Goal: Information Seeking & Learning: Check status

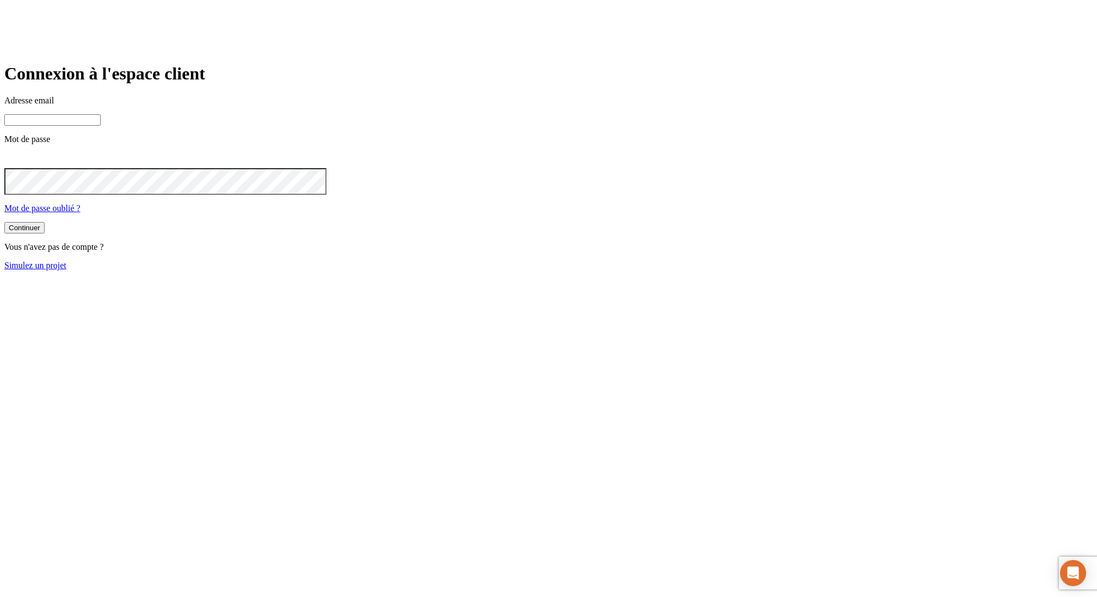
click at [101, 126] on input at bounding box center [52, 119] width 96 height 11
paste input "[PERSON_NAME][DOMAIN_NAME][EMAIL_ADDRESS][DOMAIN_NAME]"
type input "[PERSON_NAME][DOMAIN_NAME][EMAIL_ADDRESS][DOMAIN_NAME]"
click at [4, 224] on button "Continuer" at bounding box center [24, 229] width 40 height 11
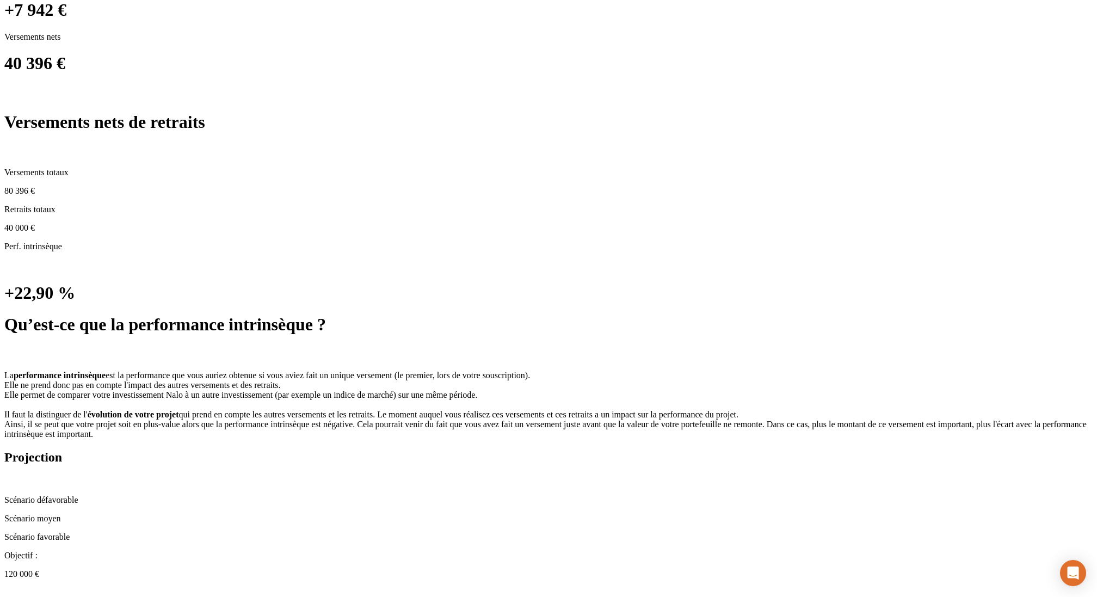
scroll to position [745, 0]
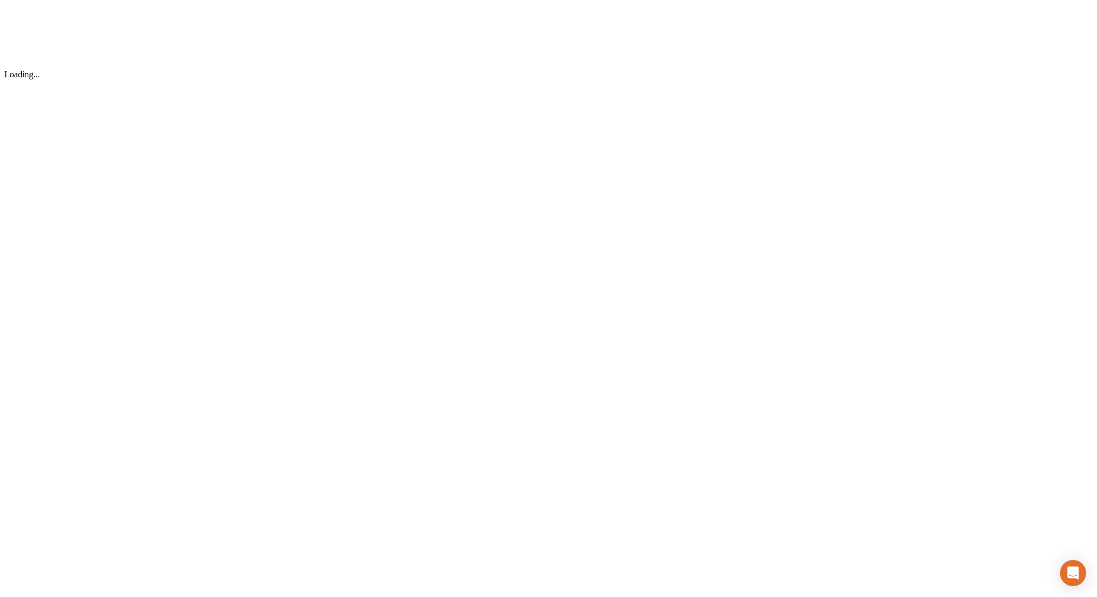
scroll to position [0, 0]
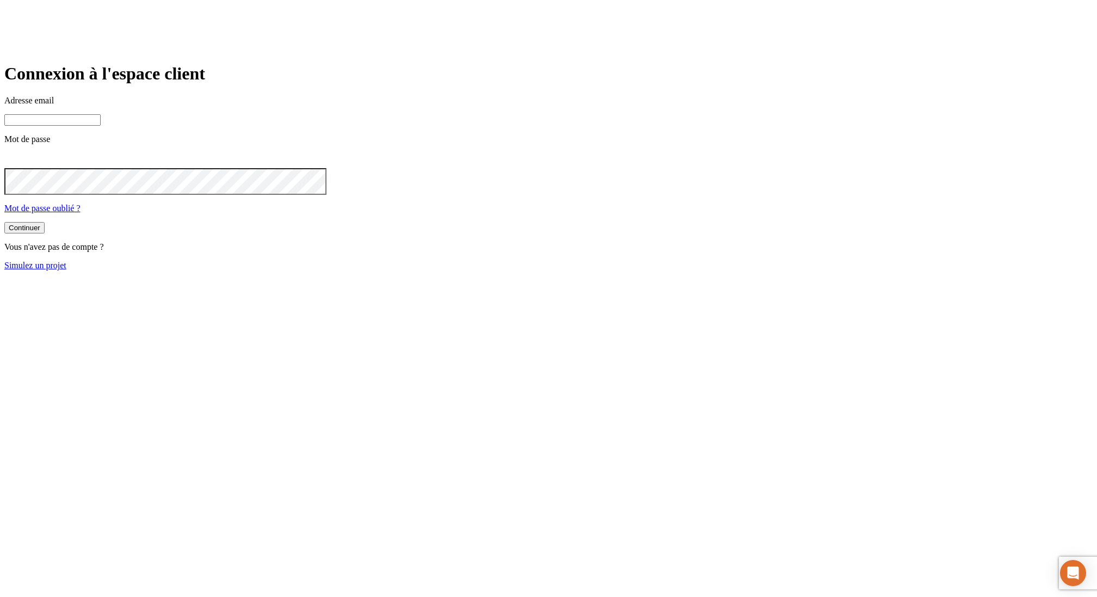
click at [101, 126] on input at bounding box center [52, 119] width 96 height 11
paste input "james.bond+3189@nalo.fr"
type input "james.bond+3189@nalo.fr"
click at [4, 224] on button "Continuer" at bounding box center [24, 229] width 40 height 11
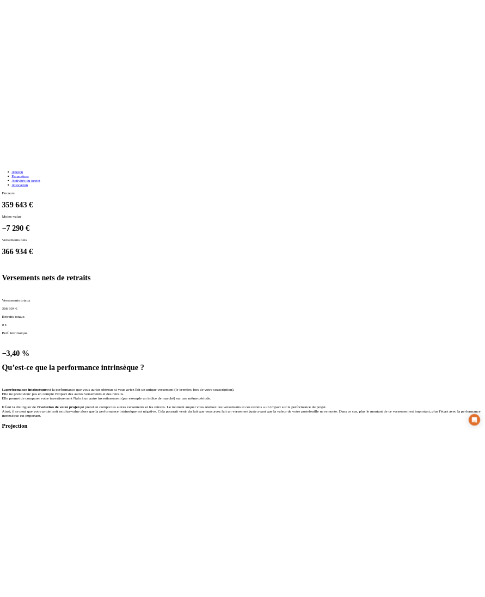
scroll to position [679, 0]
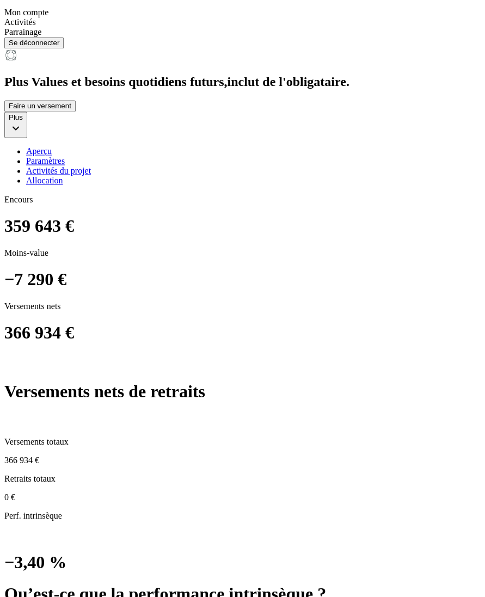
scroll to position [522, 0]
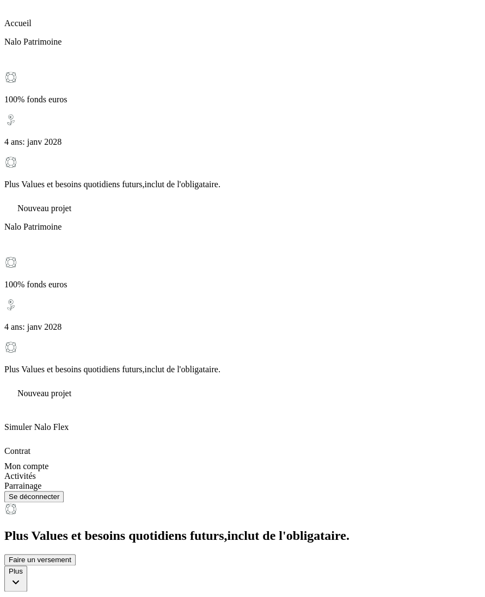
scroll to position [0, 0]
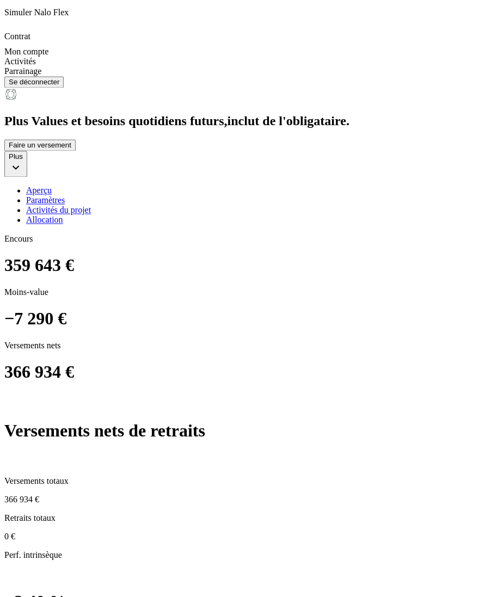
scroll to position [503, 0]
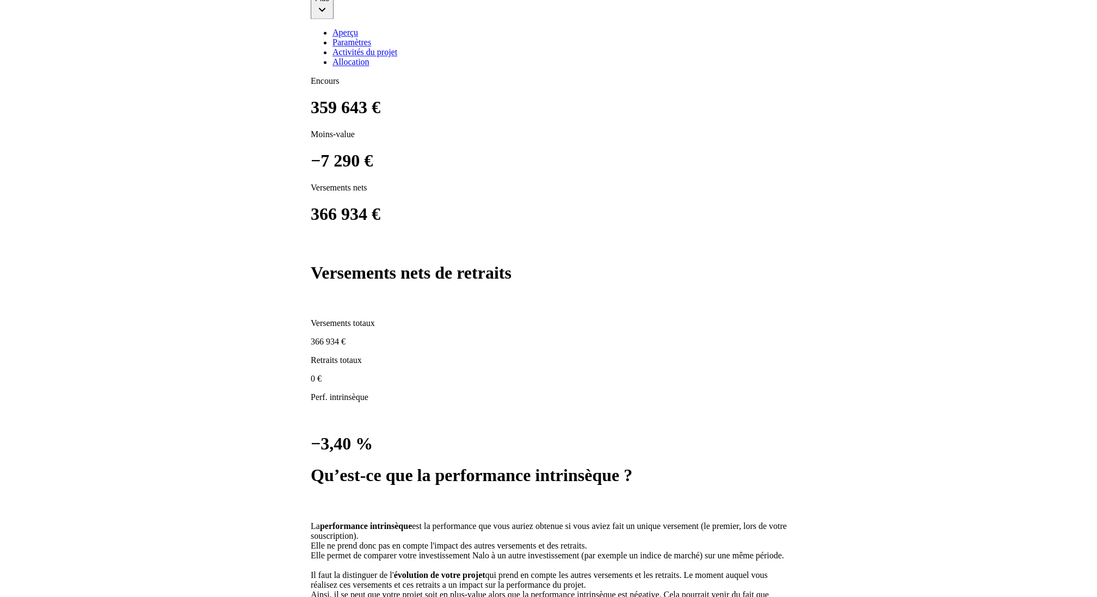
scroll to position [574, 0]
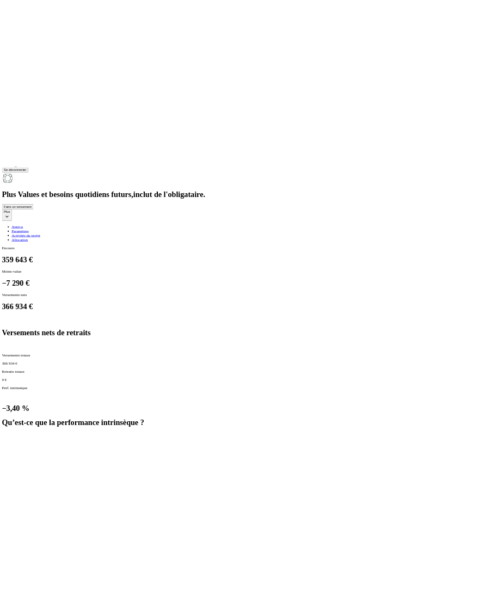
scroll to position [561, 0]
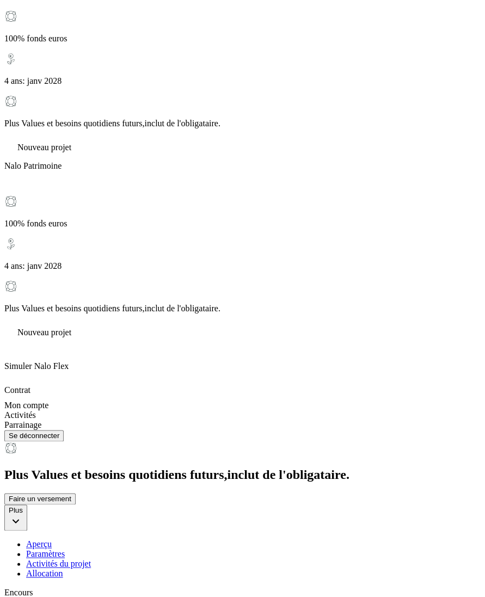
scroll to position [0, 0]
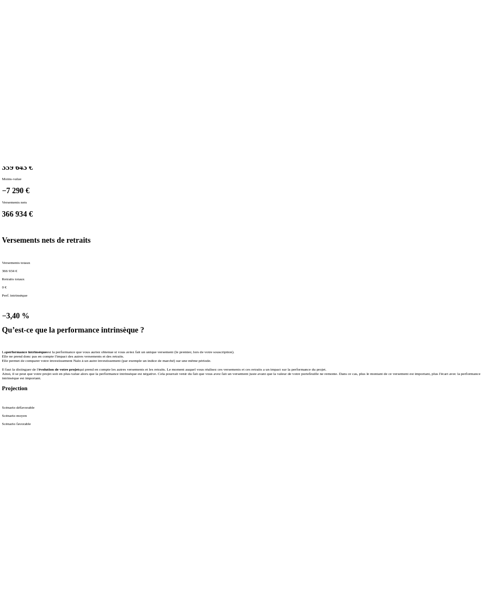
scroll to position [679, 0]
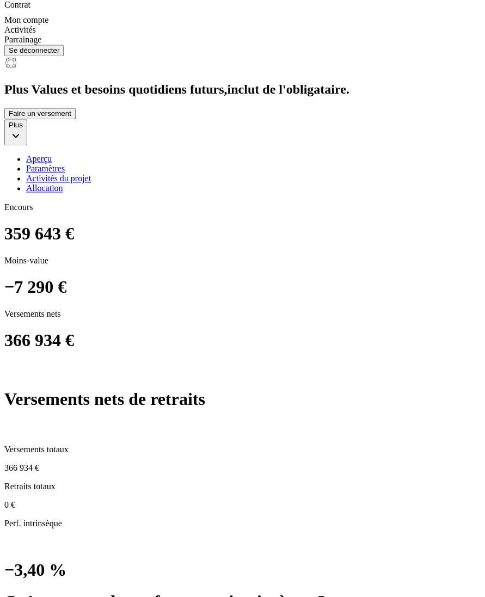
scroll to position [551, 0]
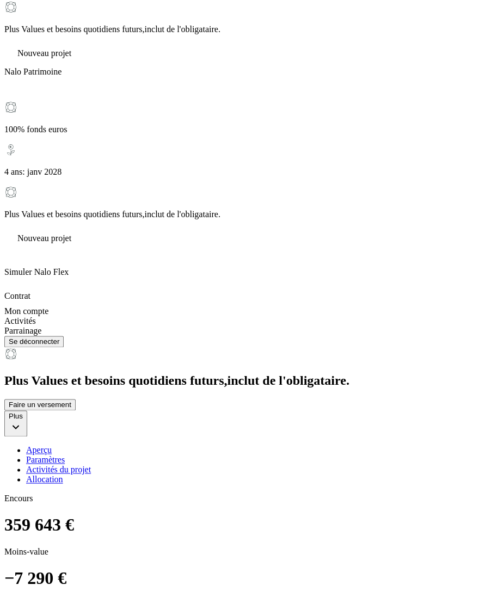
scroll to position [35, 0]
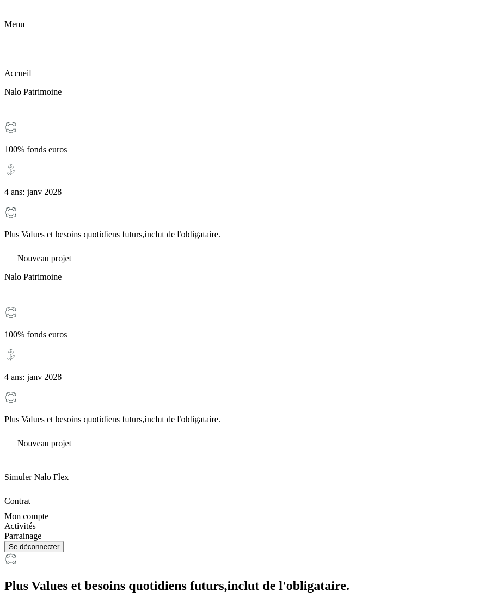
click at [15, 32] on icon at bounding box center [11, 36] width 8 height 8
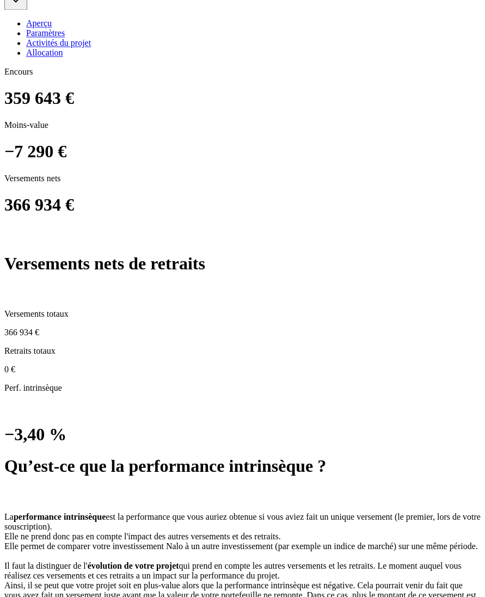
scroll to position [656, 0]
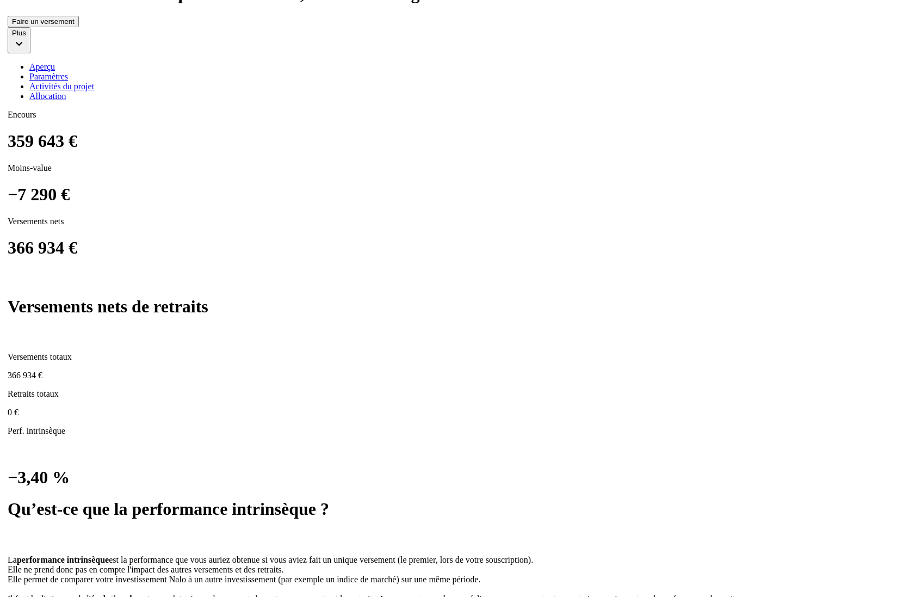
scroll to position [645, 0]
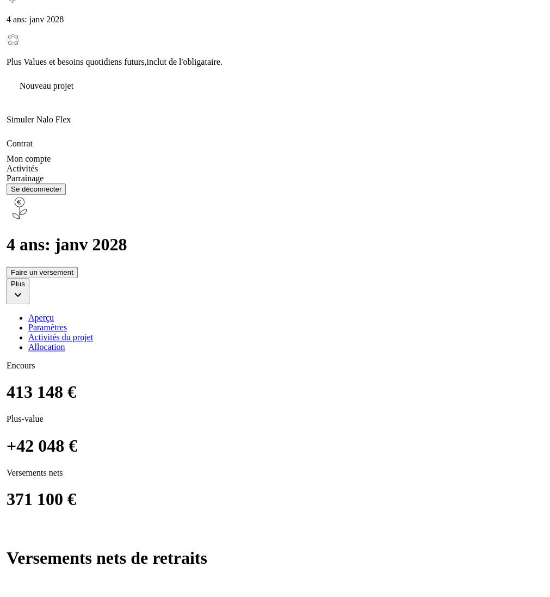
scroll to position [379, 0]
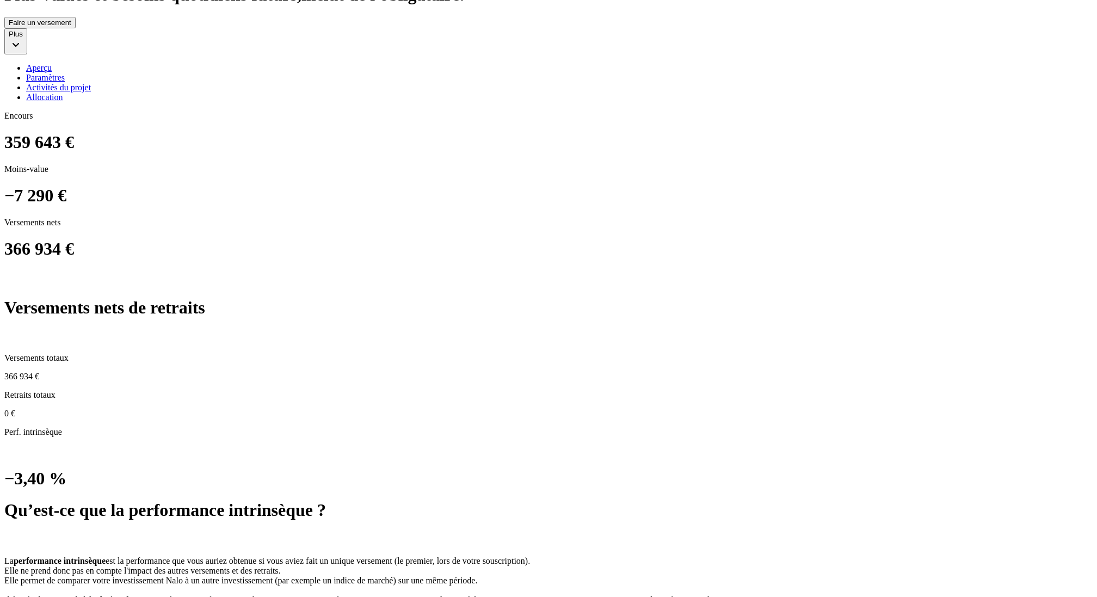
scroll to position [646, 0]
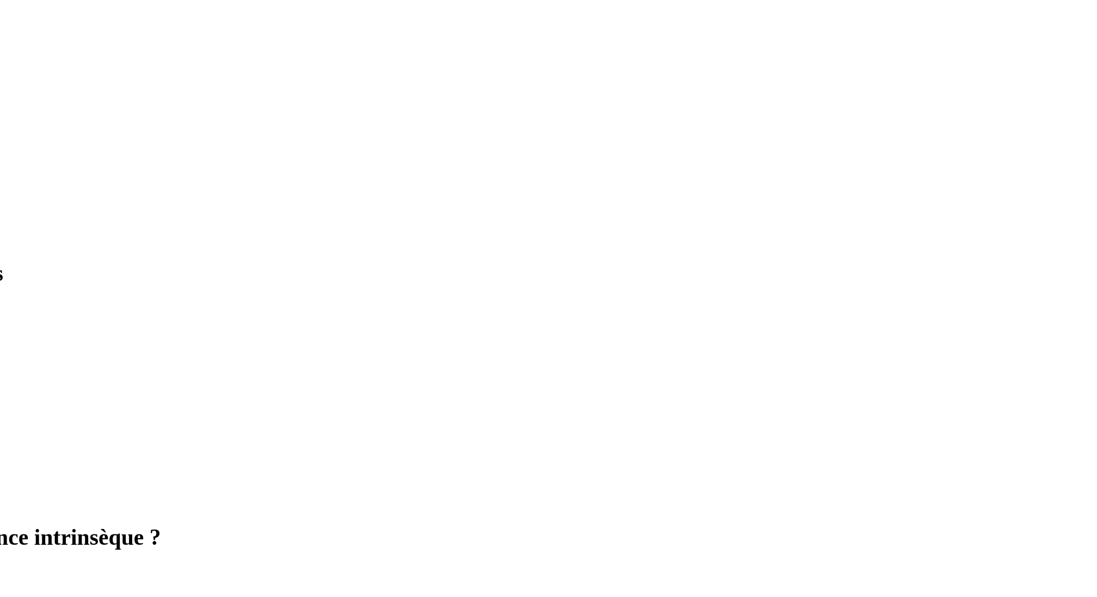
scroll to position [645, 0]
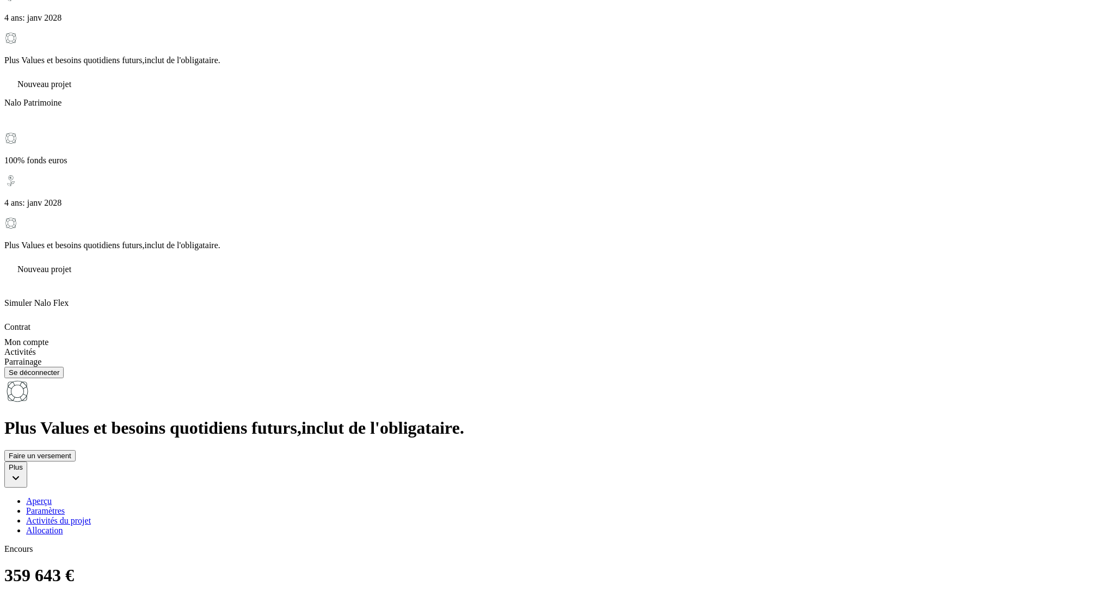
scroll to position [0, 0]
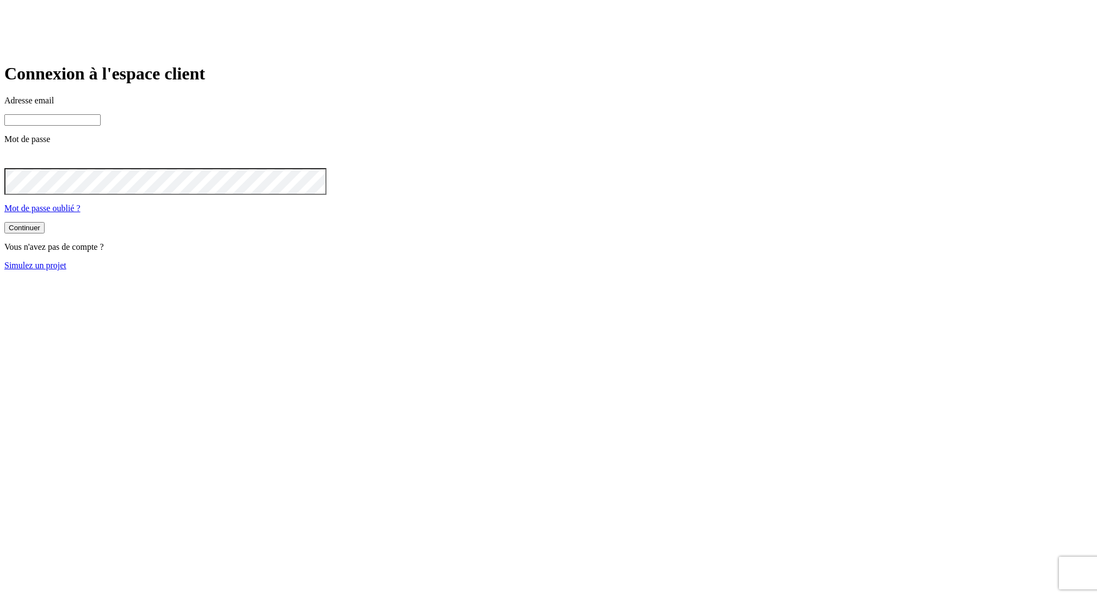
click at [101, 126] on input at bounding box center [52, 119] width 96 height 11
paste input "james.bond+1300@nalo.fr"
type input "james.bond+1300@nalo.fr"
click at [4, 224] on button "Continuer" at bounding box center [24, 229] width 40 height 11
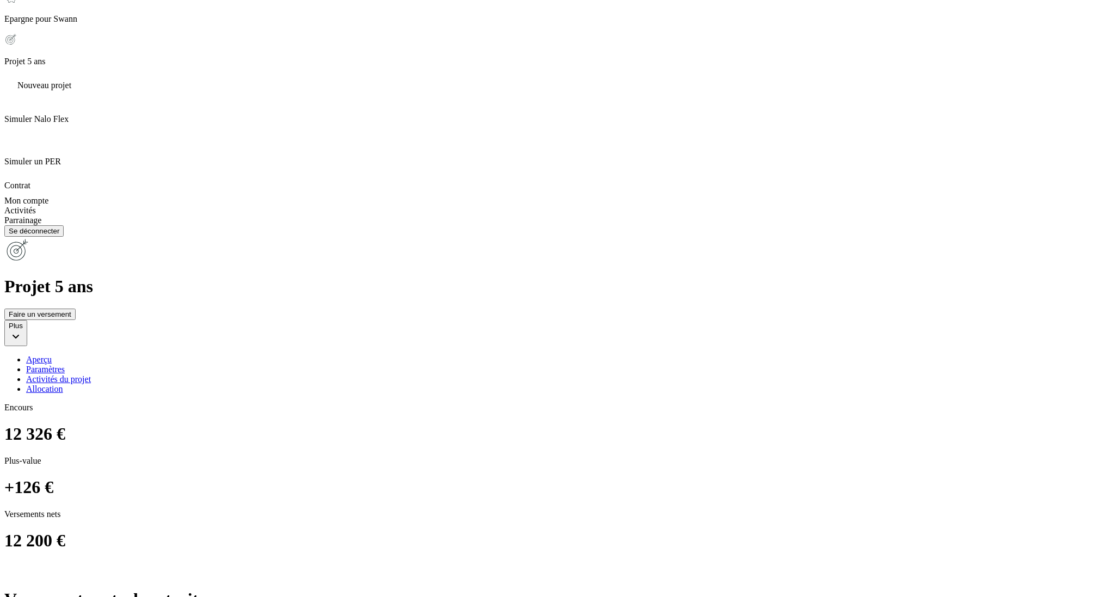
scroll to position [404, 0]
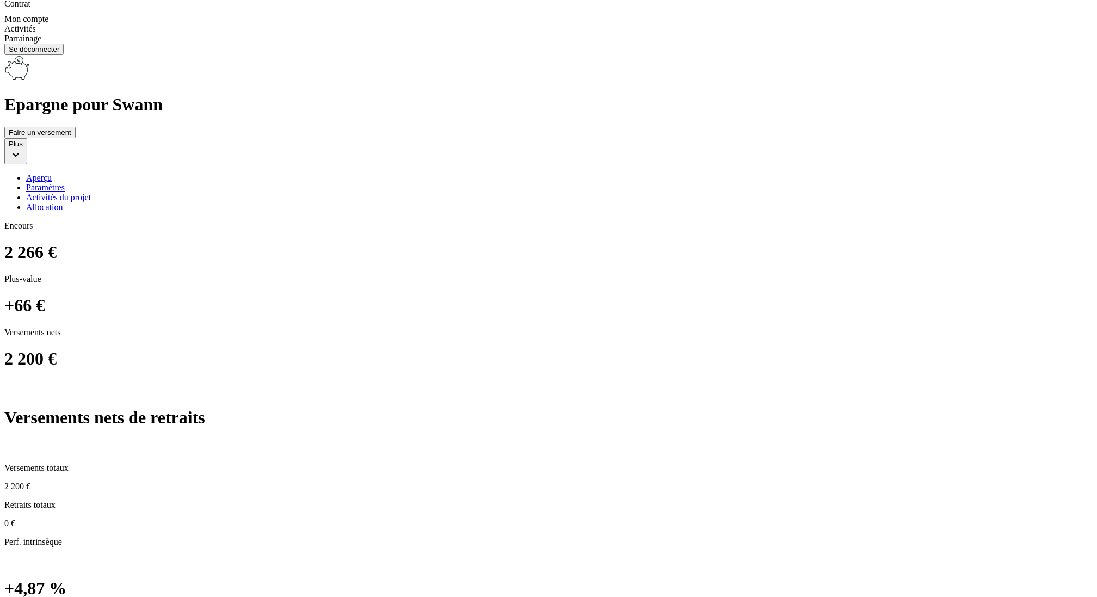
scroll to position [666, 0]
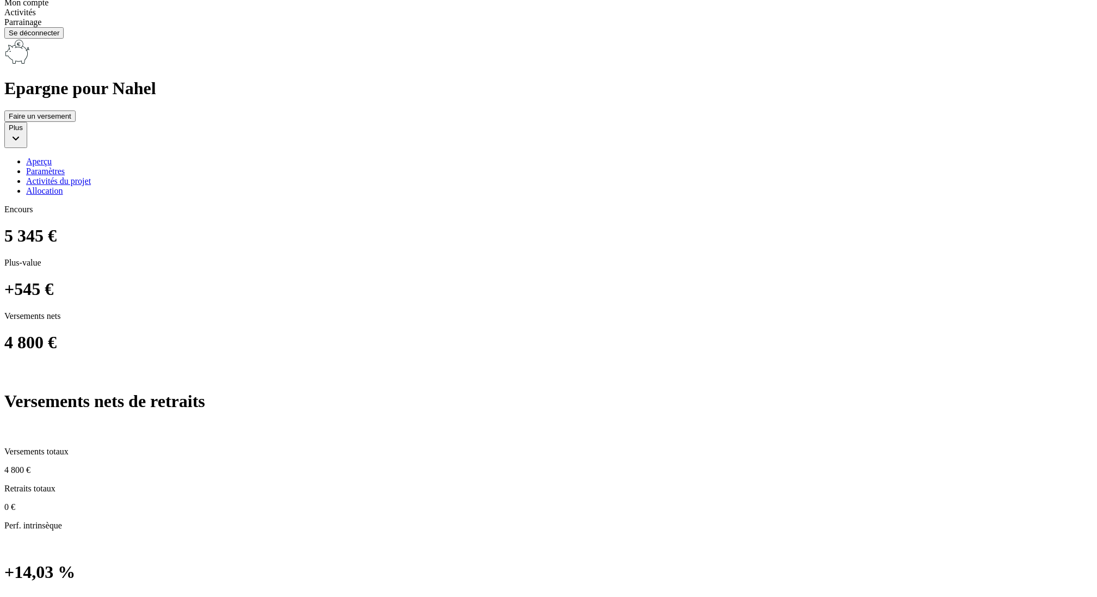
scroll to position [682, 0]
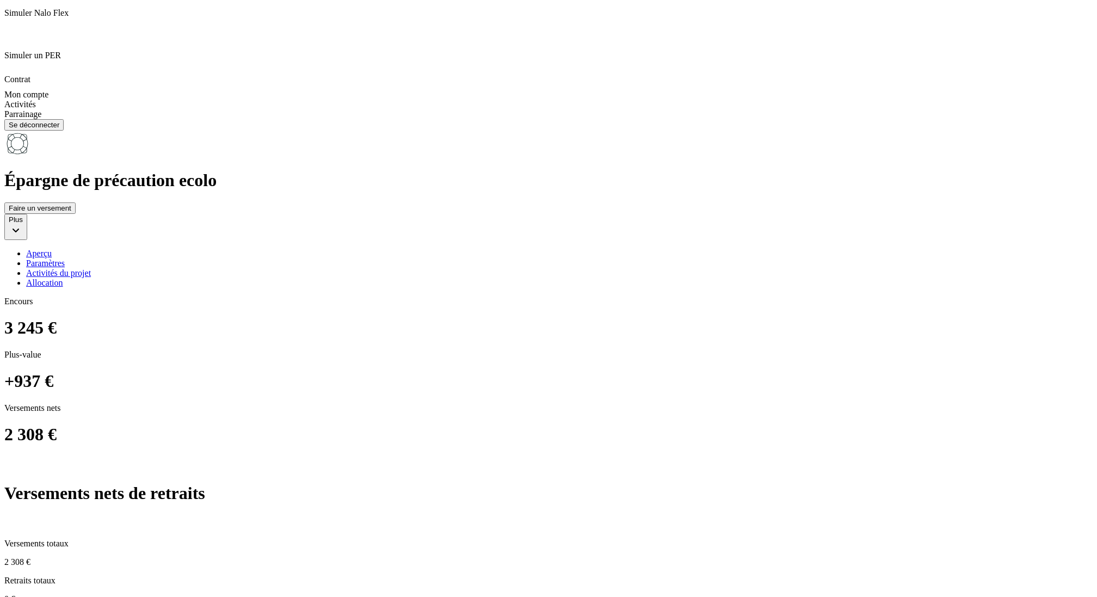
scroll to position [574, 0]
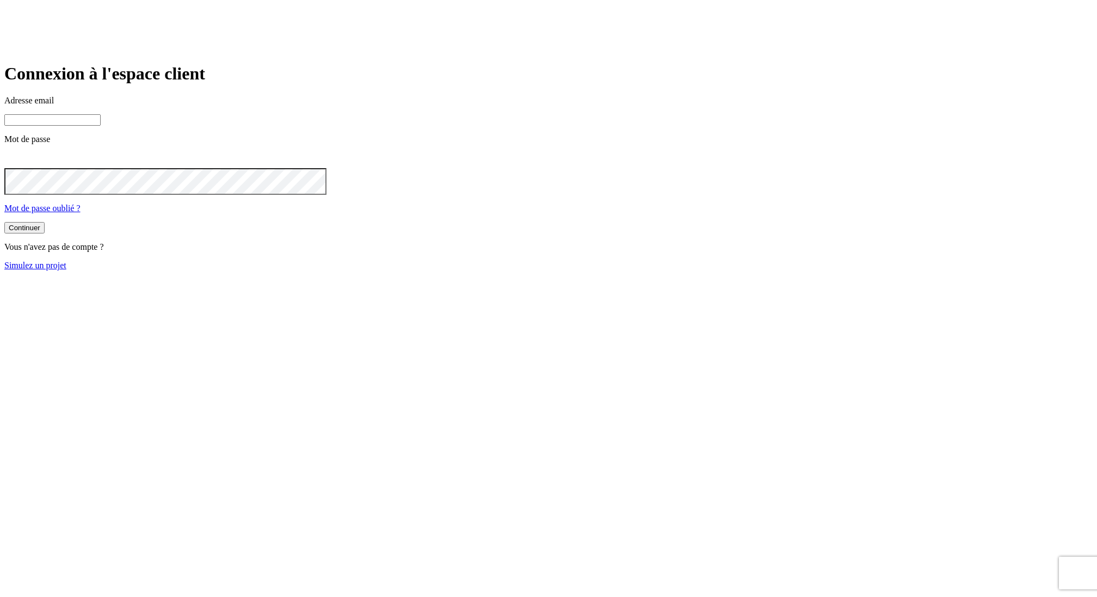
click at [101, 126] on input at bounding box center [52, 119] width 96 height 11
paste input "james.bond+2988@nalo.fr"
type input "james.bond+2988@nalo.fr"
click at [4, 224] on button "Continuer" at bounding box center [24, 229] width 40 height 11
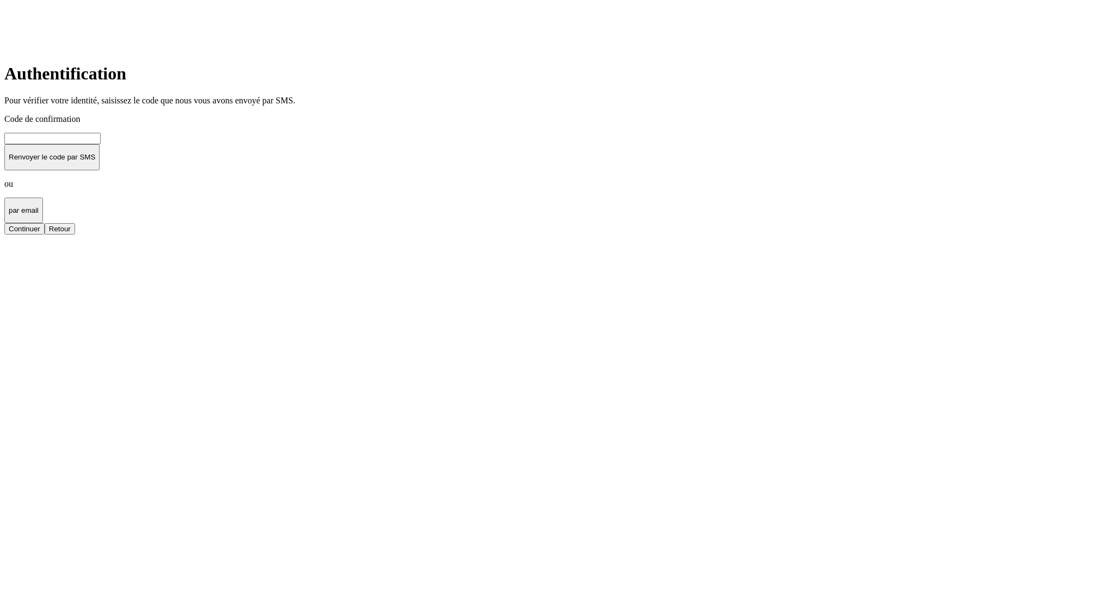
click at [101, 144] on input at bounding box center [52, 138] width 96 height 11
type input "000000"
click at [4, 223] on button "Continuer" at bounding box center [24, 228] width 40 height 11
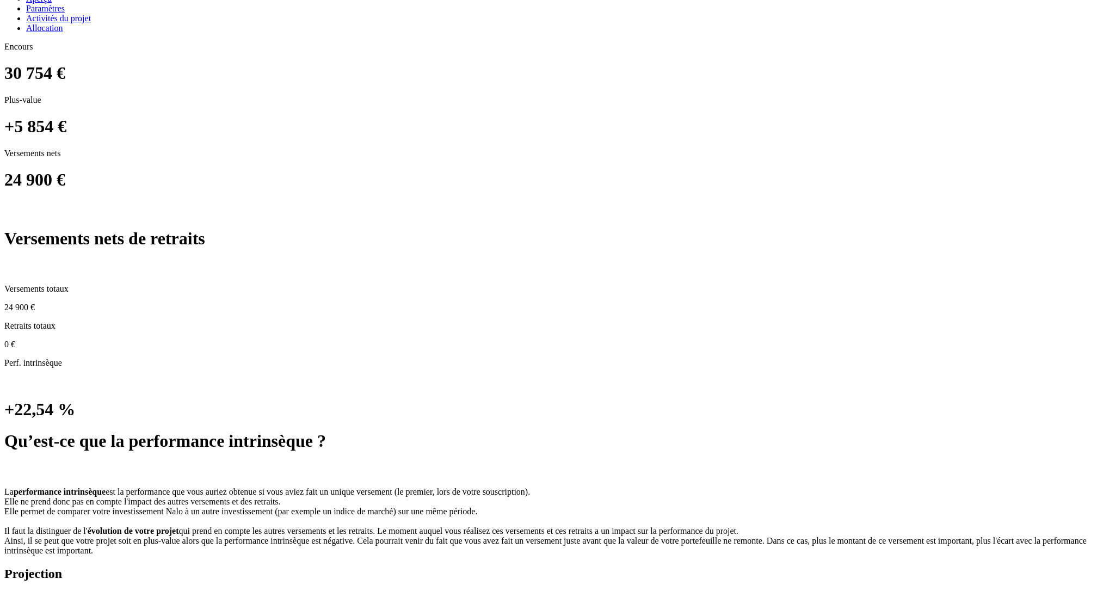
scroll to position [797, 0]
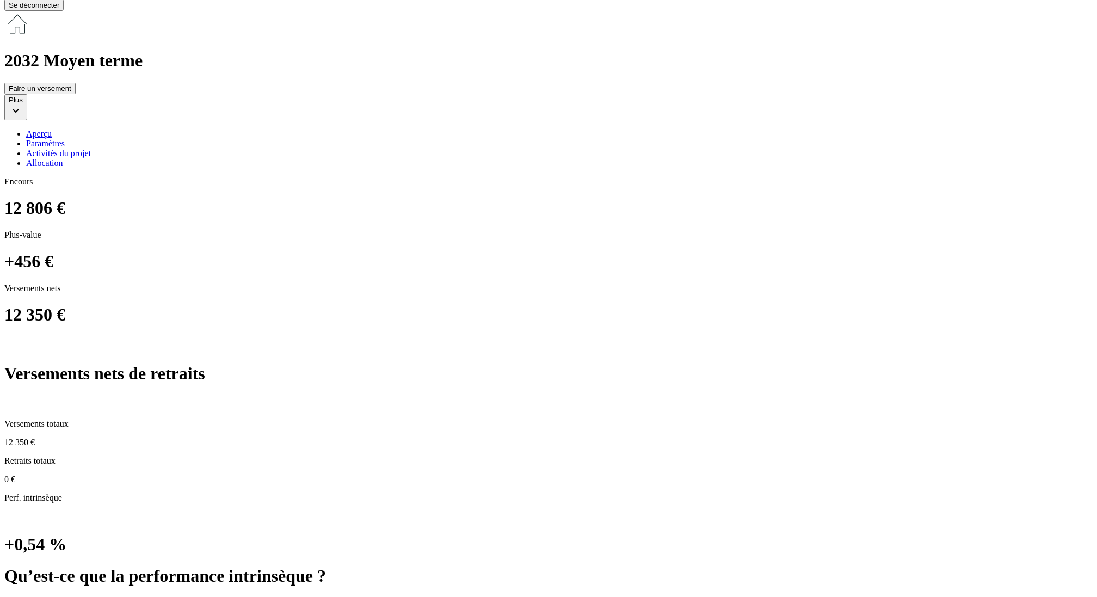
scroll to position [675, 0]
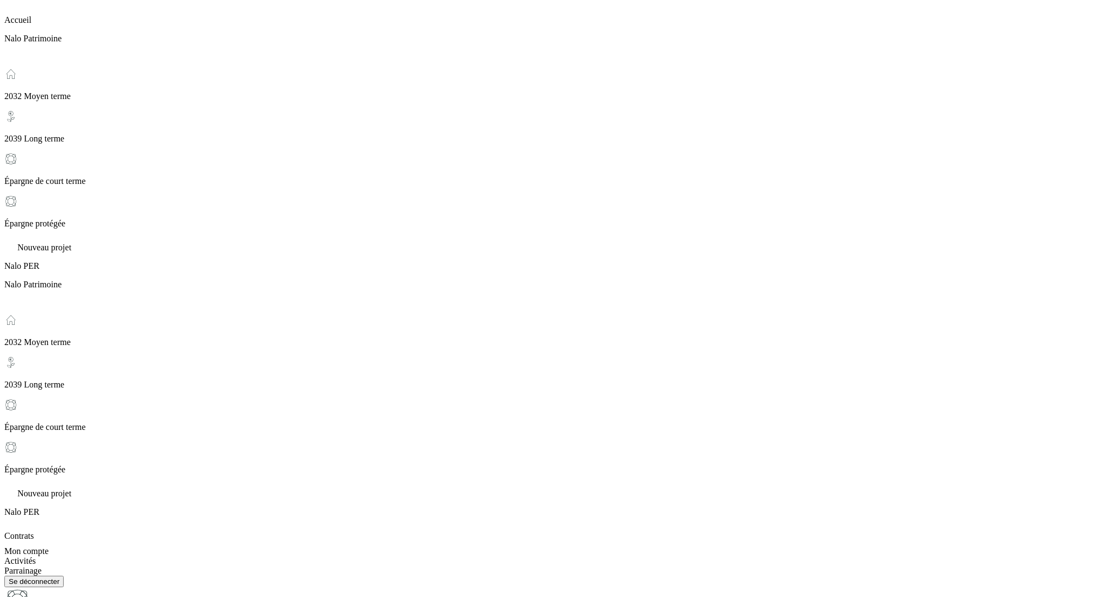
scroll to position [81, 0]
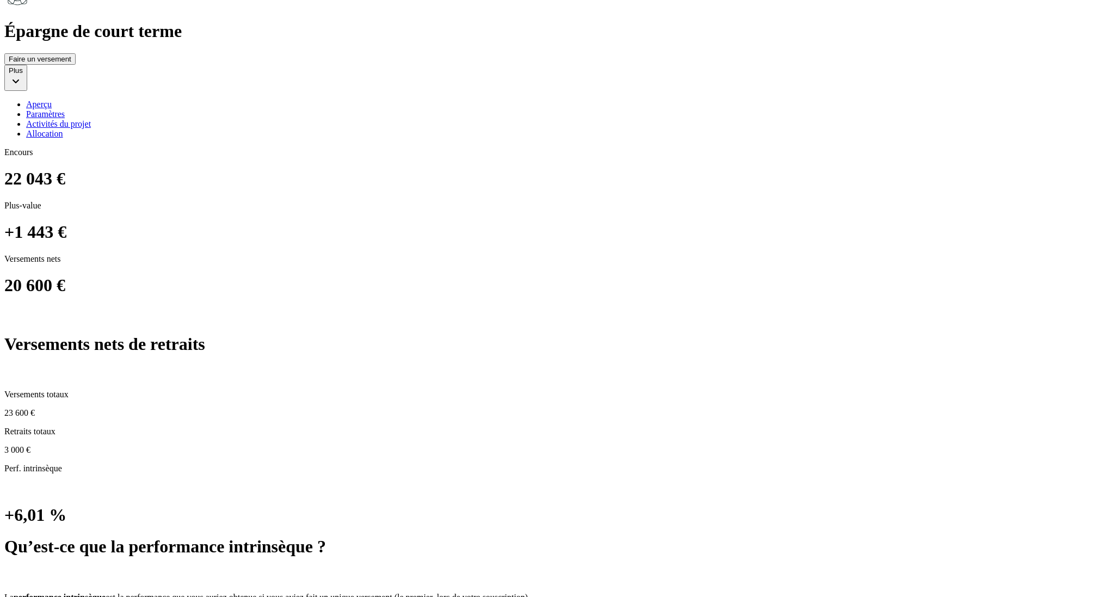
scroll to position [528, 0]
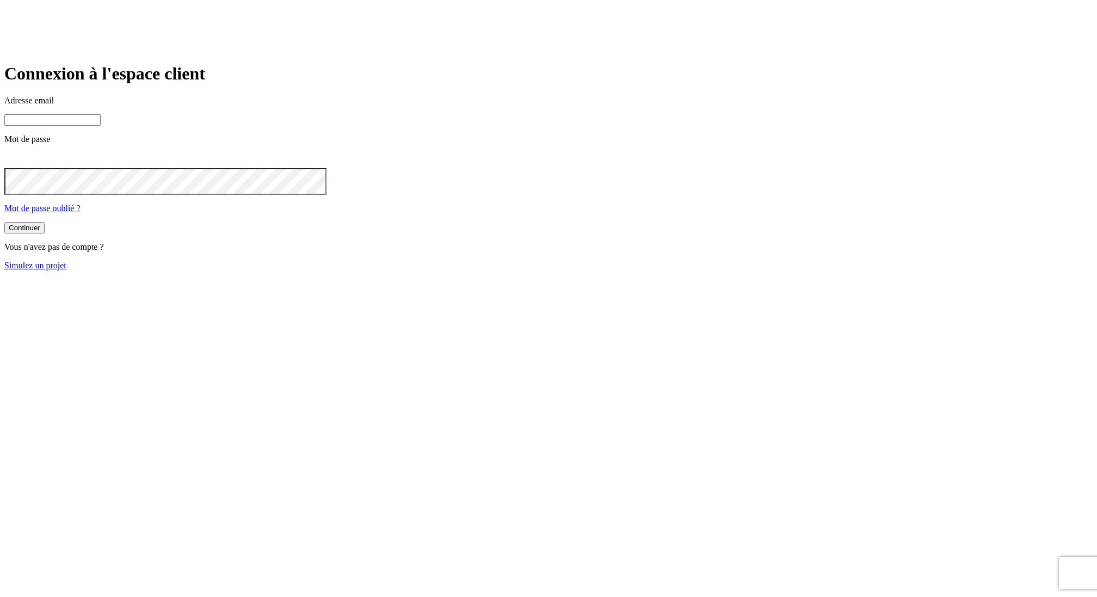
click at [101, 126] on input at bounding box center [52, 119] width 96 height 11
paste input "james.bond+3189@nalo.fr"
type input "james.bond+3189@nalo.fr"
click at [4, 224] on button "Continuer" at bounding box center [24, 229] width 40 height 11
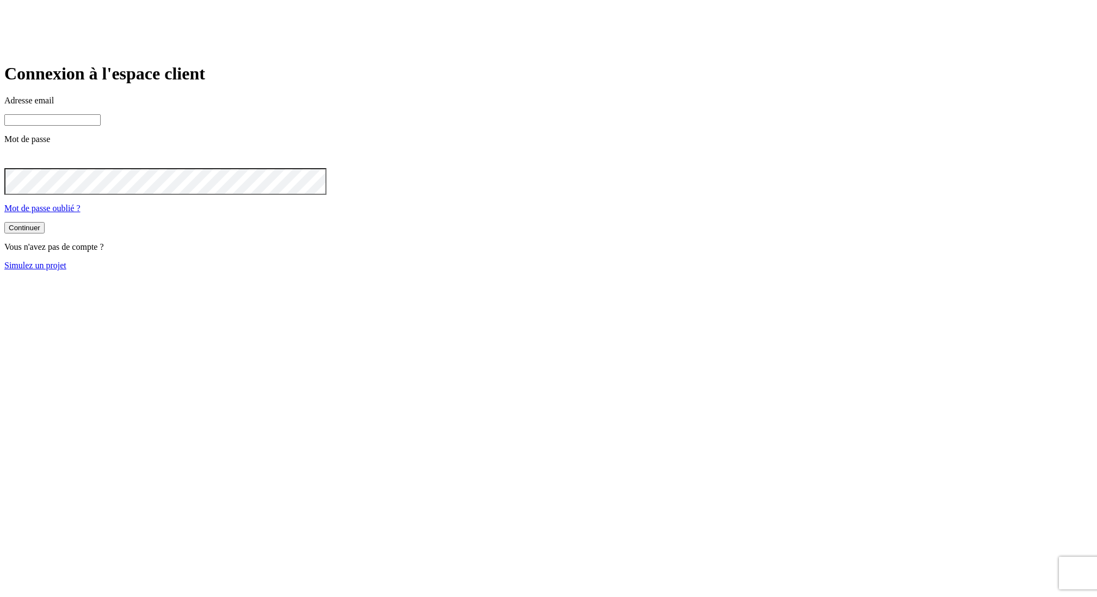
click at [101, 126] on input at bounding box center [52, 119] width 96 height 11
paste input "james.bond+6215@nalo.fr"
type input "james.bond+6215@nalo.fr"
click at [416, 213] on div "Adresse email james.bond+6215@nalo.fr Mot de passe Mot de passe oublié ?" at bounding box center [548, 155] width 1088 height 118
click at [4, 224] on button "Continuer" at bounding box center [24, 229] width 40 height 11
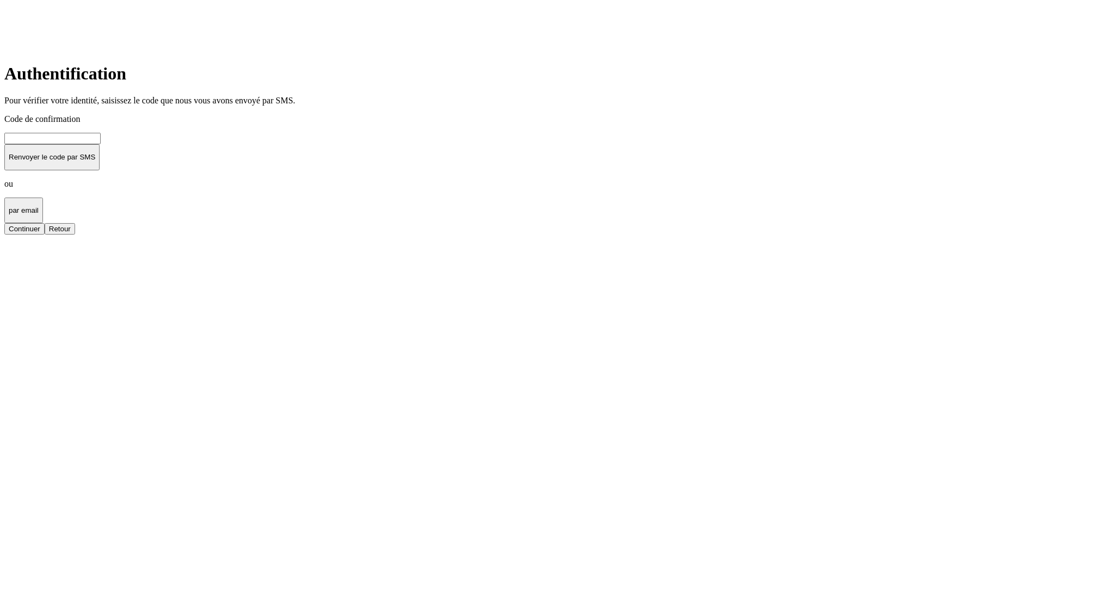
click at [101, 144] on input at bounding box center [52, 138] width 96 height 11
type input "000000"
click at [4, 223] on button "Continuer" at bounding box center [24, 228] width 40 height 11
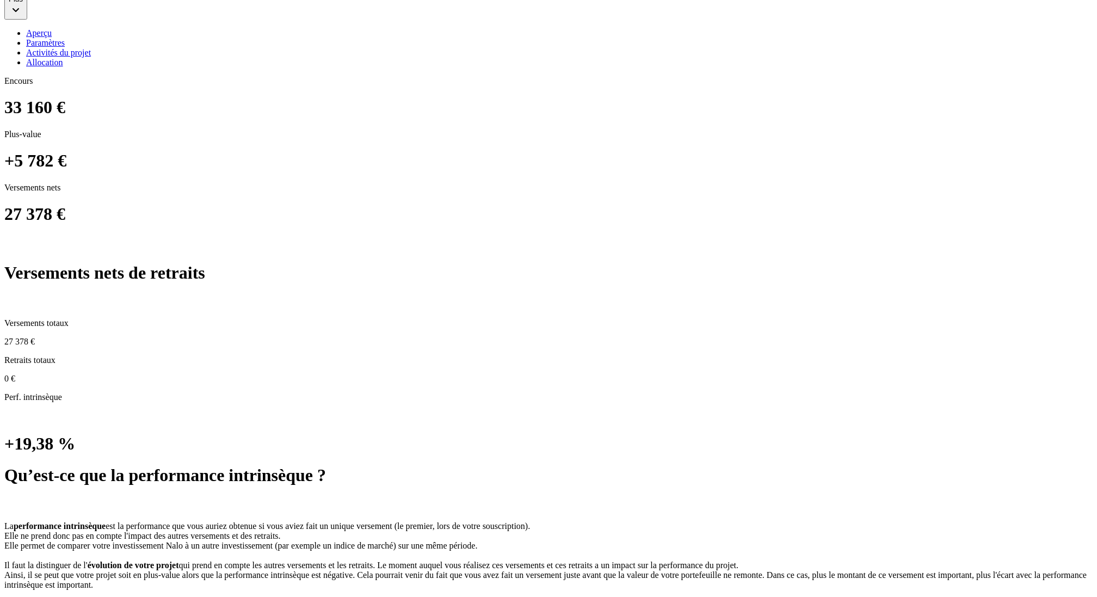
scroll to position [807, 0]
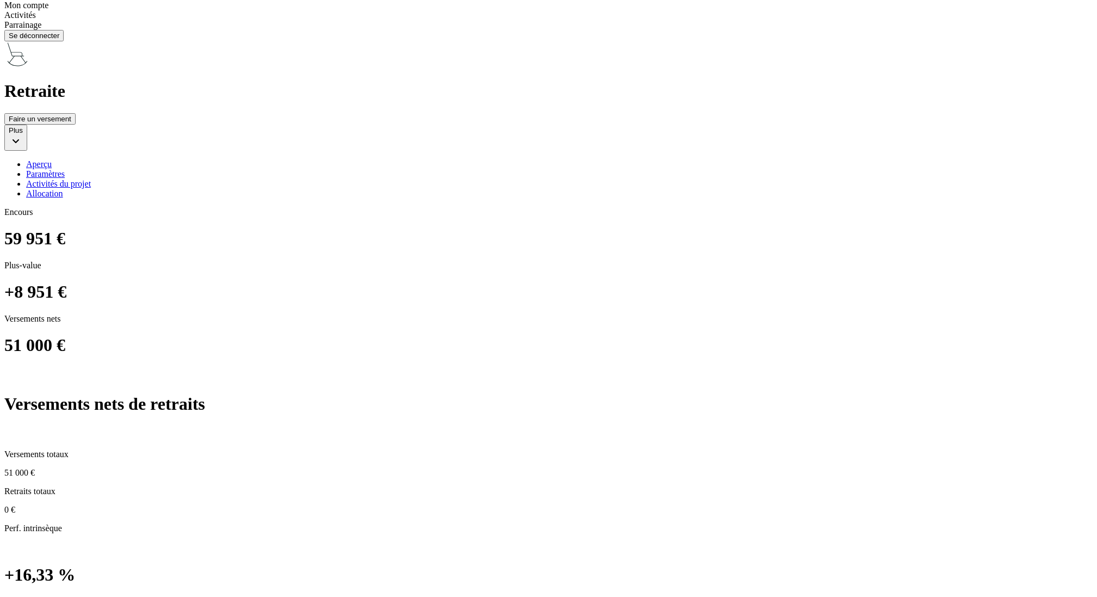
scroll to position [678, 0]
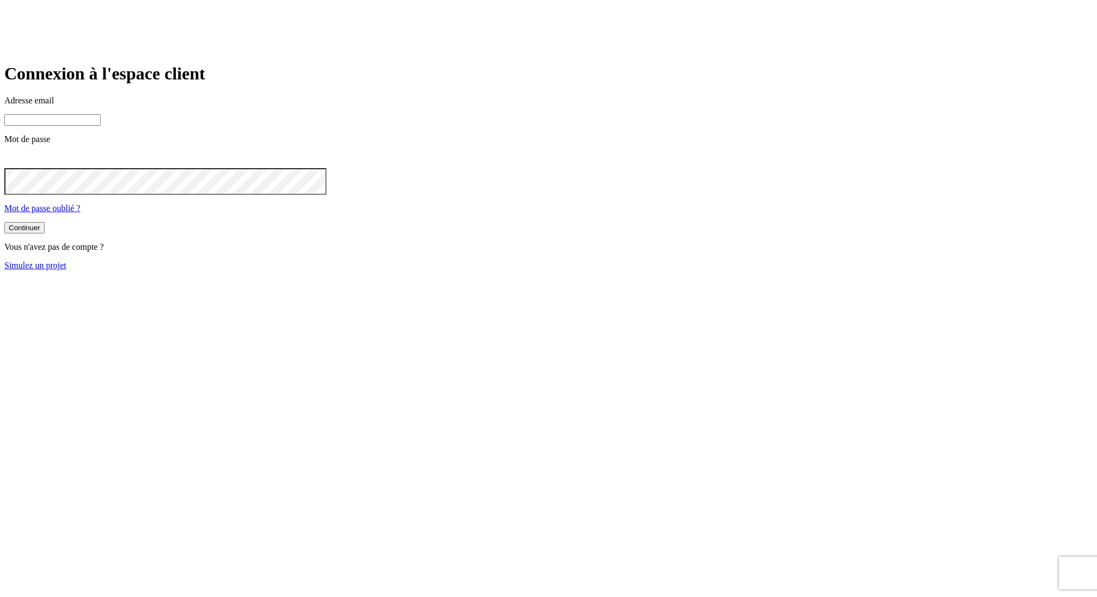
click at [101, 126] on input at bounding box center [52, 119] width 96 height 11
paste input "james.bond+15996@nalo.fr"
type input "james.bond+15996@nalo.fr"
click at [4, 224] on button "Continuer" at bounding box center [24, 229] width 40 height 11
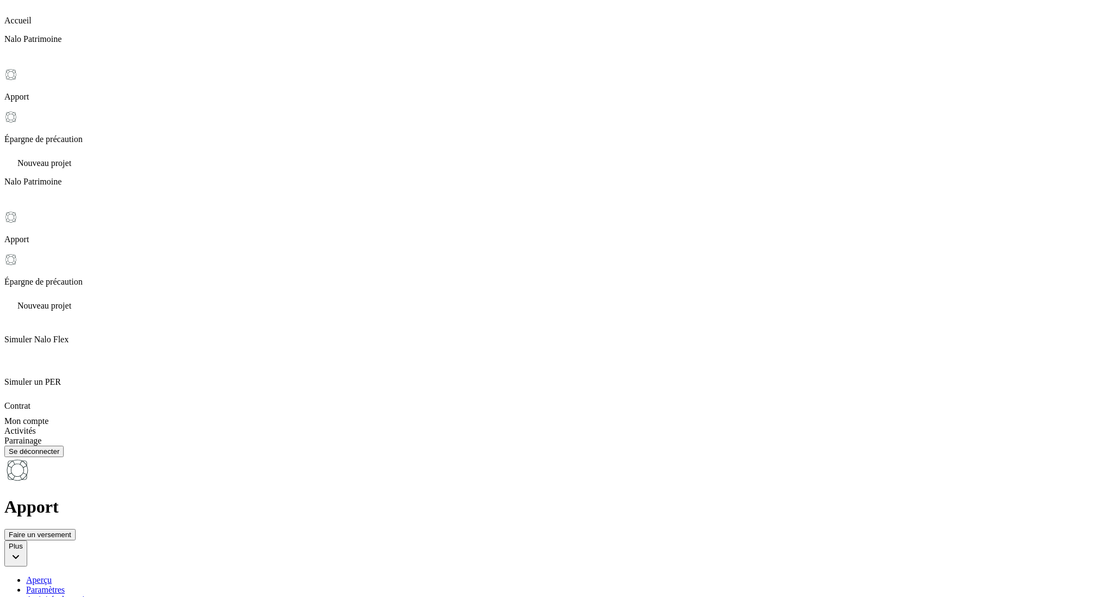
scroll to position [107, 0]
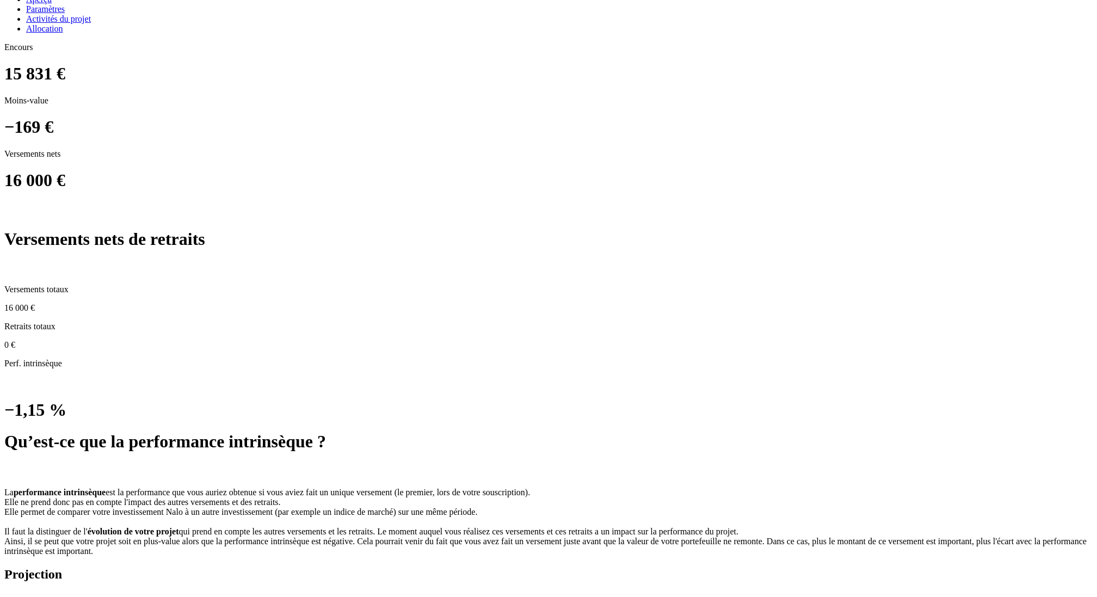
scroll to position [669, 0]
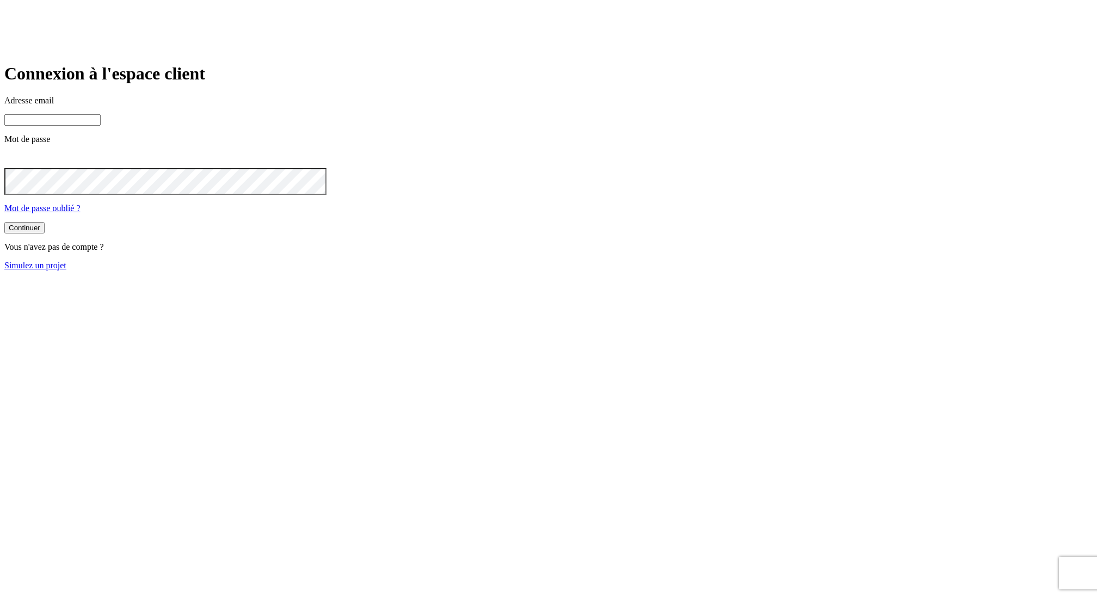
click at [101, 126] on input at bounding box center [52, 119] width 96 height 11
paste input "james.bond+24745@nalo.fr"
type input "james.bond+24745@nalo.fr"
click at [4, 224] on button "Continuer" at bounding box center [24, 229] width 40 height 11
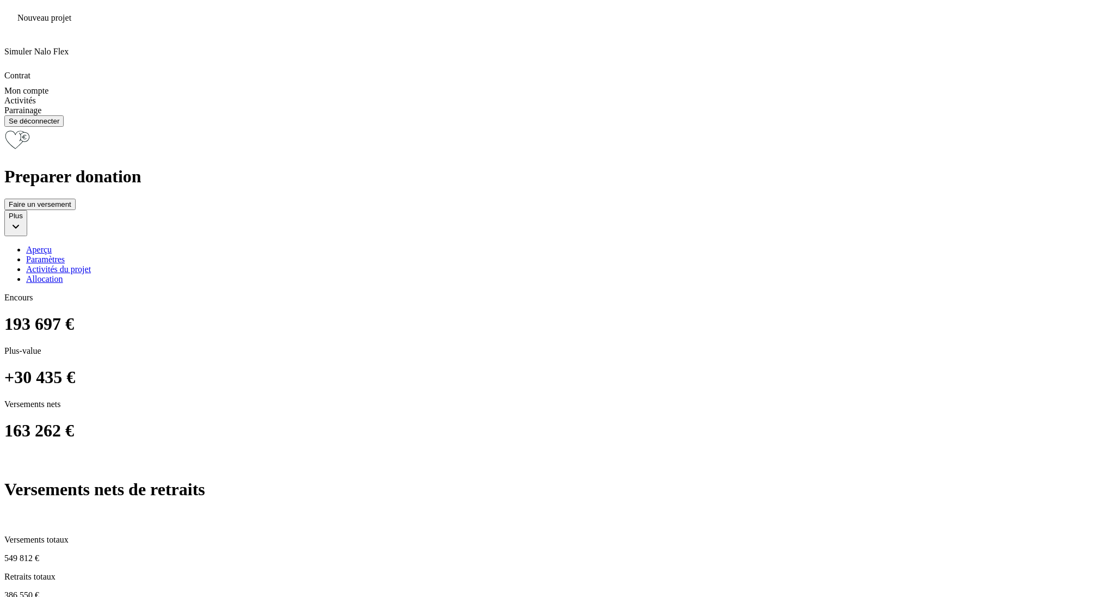
scroll to position [547, 0]
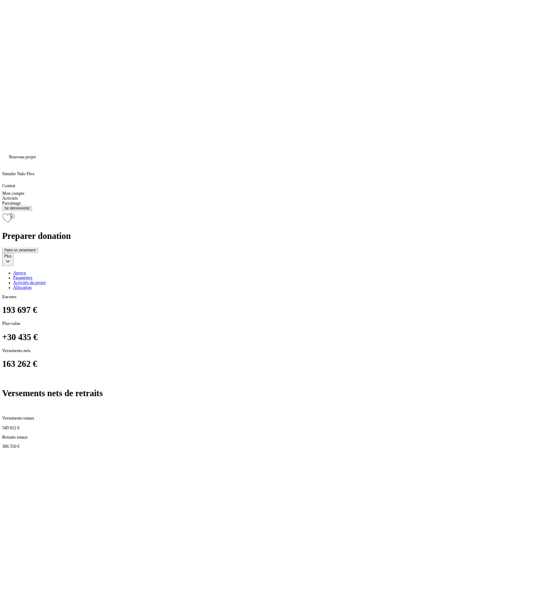
scroll to position [402, 0]
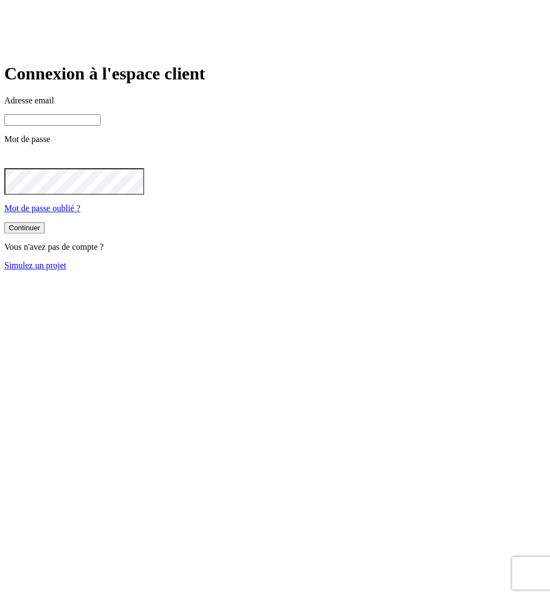
click at [101, 126] on input at bounding box center [52, 119] width 96 height 11
paste input "james.bond+11569@nalo.fr"
type input "james.bond+11569@nalo.fr"
click at [4, 224] on button "Continuer" at bounding box center [24, 229] width 40 height 11
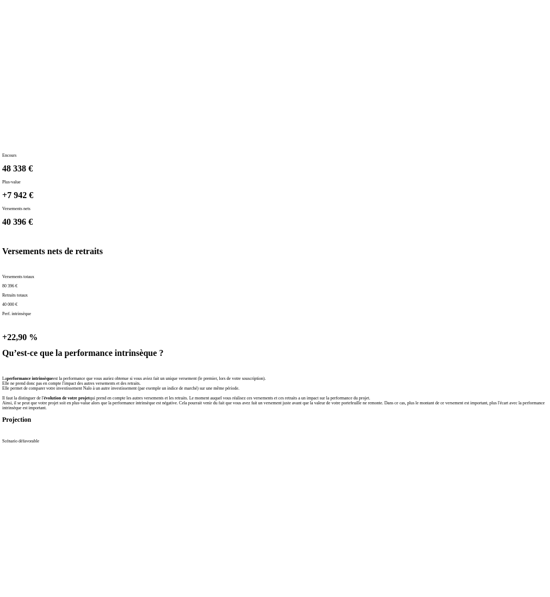
scroll to position [402, 0]
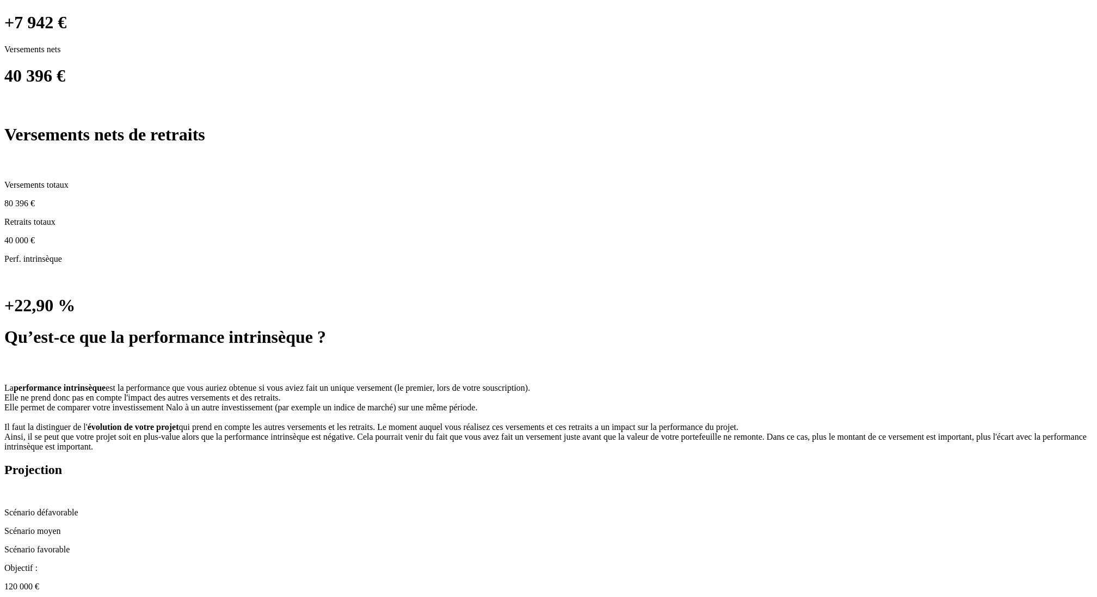
scroll to position [746, 0]
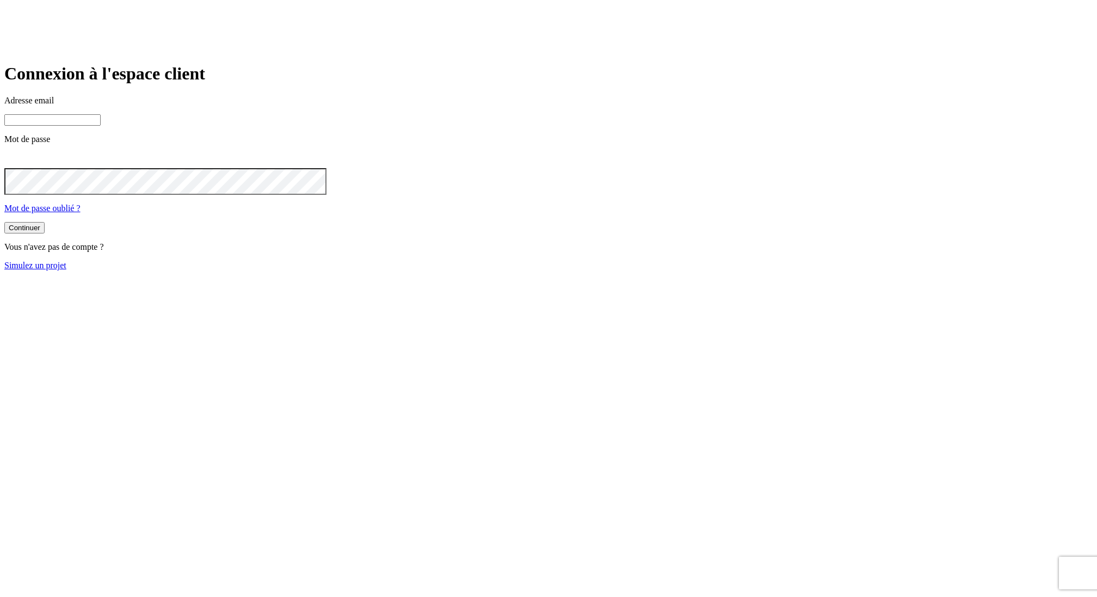
click at [101, 126] on input at bounding box center [52, 119] width 96 height 11
paste input "james.bond+32397@nalo.fr"
type input "james.bond+32397@nalo.fr"
click at [4, 224] on button "Continuer" at bounding box center [24, 229] width 40 height 11
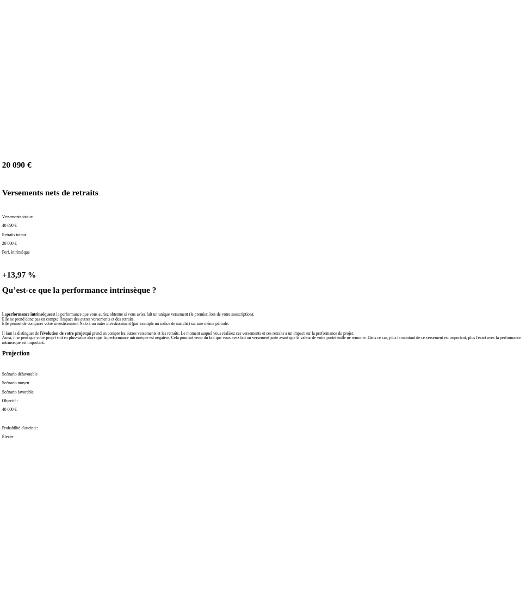
scroll to position [726, 0]
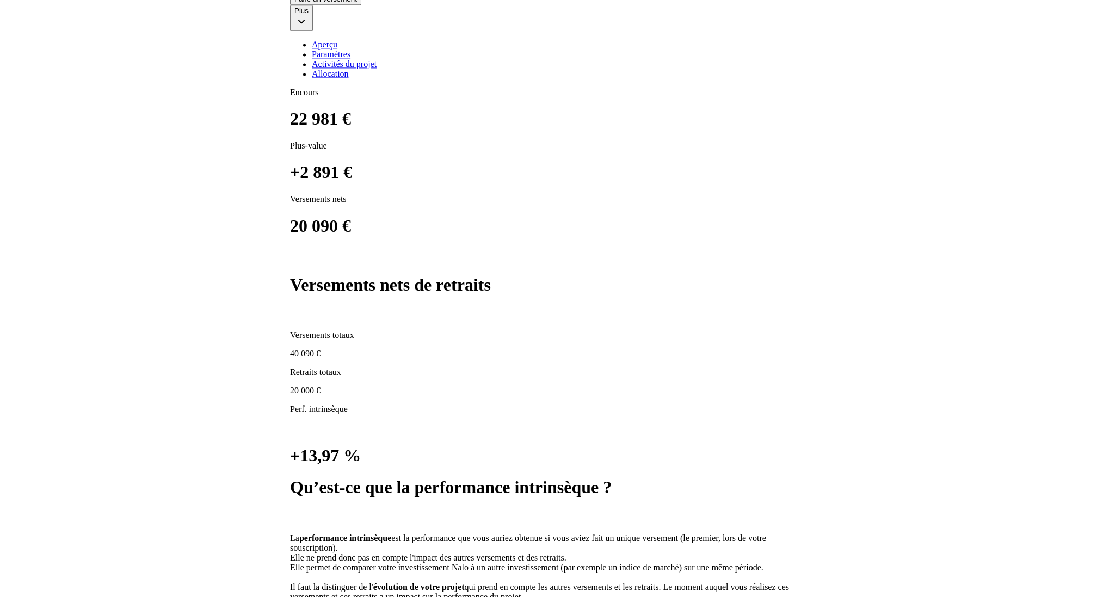
scroll to position [564, 0]
